Goal: Transaction & Acquisition: Purchase product/service

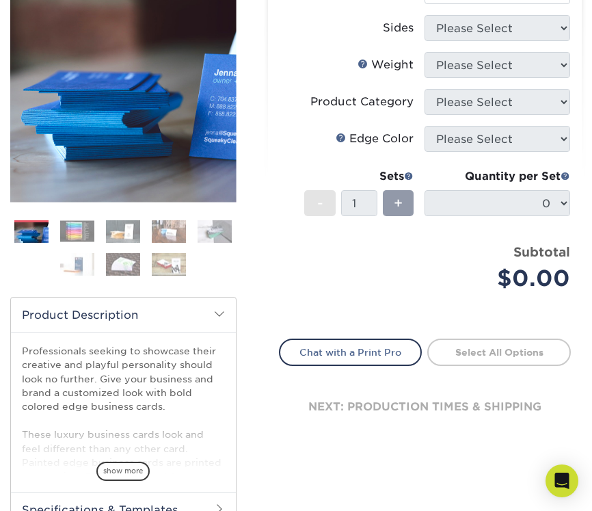
scroll to position [47, 0]
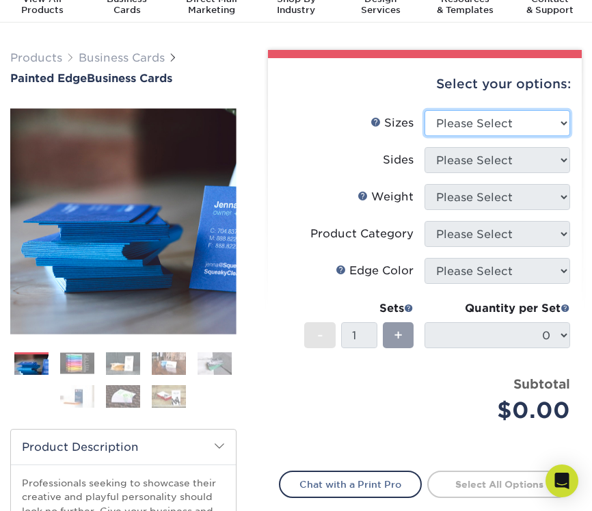
click at [464, 127] on select "Please Select 2" x 3.5" - Standard 2.125" x 3.375" - European 2.5" x 2.5" - Squ…" at bounding box center [498, 123] width 146 height 26
select select "2.00x3.50"
click at [425, 110] on select "Please Select 2" x 3.5" - Standard 2.125" x 3.375" - European 2.5" x 2.5" - Squ…" at bounding box center [498, 123] width 146 height 26
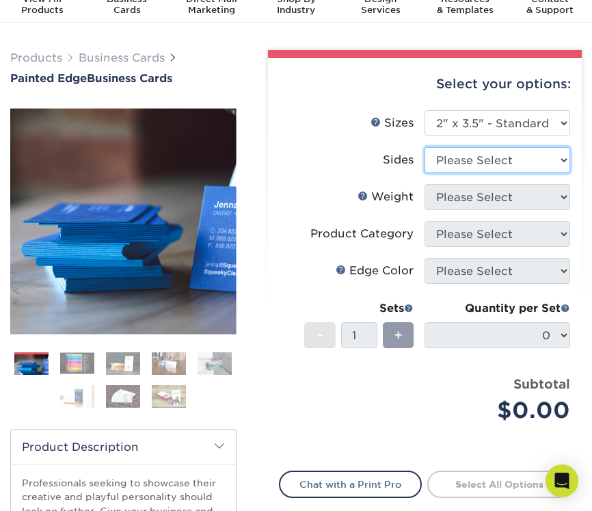
click at [469, 157] on select "Please Select Print Both Sides Print Front Only" at bounding box center [498, 160] width 146 height 26
select select "13abbda7-1d64-4f25-8bb2-c179b224825d"
click at [425, 147] on select "Please Select Print Both Sides Print Front Only" at bounding box center [498, 160] width 146 height 26
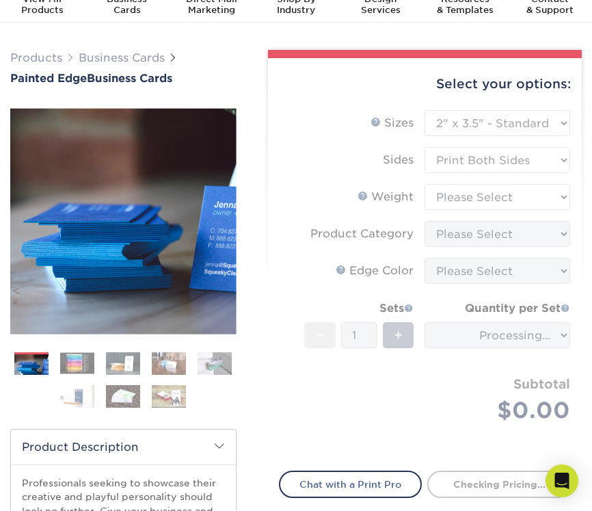
click at [479, 189] on form "Sizes Help Sizes Please Select 2" x 3.5" - Standard 2.125" x 3.375" - European …" at bounding box center [425, 282] width 292 height 344
click at [81, 361] on img at bounding box center [77, 363] width 34 height 21
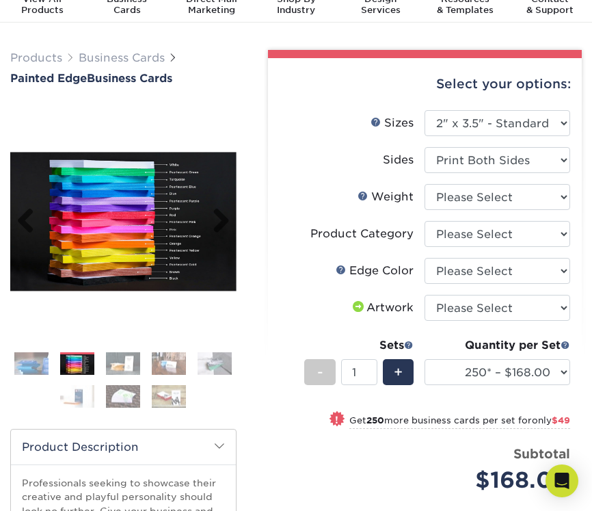
click at [157, 215] on img at bounding box center [123, 221] width 226 height 139
click at [122, 235] on img at bounding box center [123, 221] width 226 height 139
drag, startPoint x: 118, startPoint y: 222, endPoint x: 194, endPoint y: 105, distance: 139.8
click at [183, 252] on img at bounding box center [123, 221] width 226 height 139
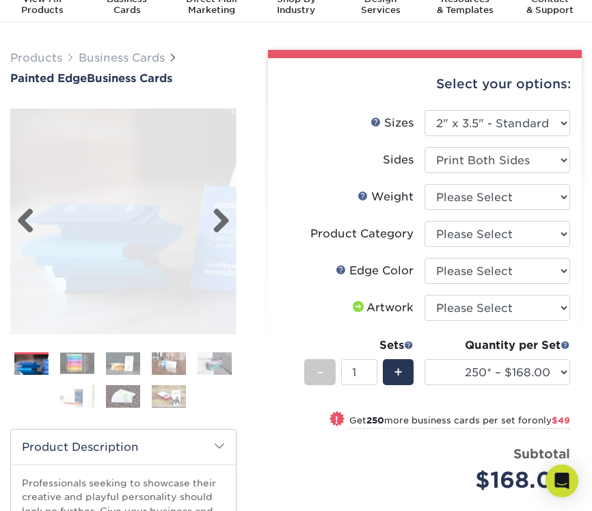
click at [183, 252] on img at bounding box center [123, 221] width 226 height 226
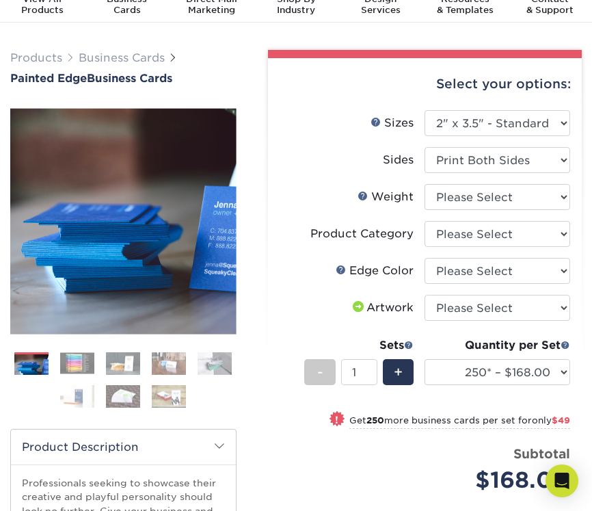
click at [77, 375] on ol at bounding box center [123, 385] width 226 height 66
click at [85, 365] on img at bounding box center [77, 363] width 34 height 21
